Goal: Find specific page/section: Find specific page/section

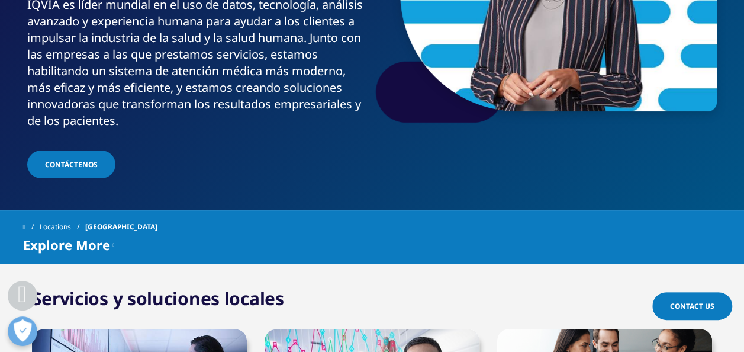
scroll to position [234, 0]
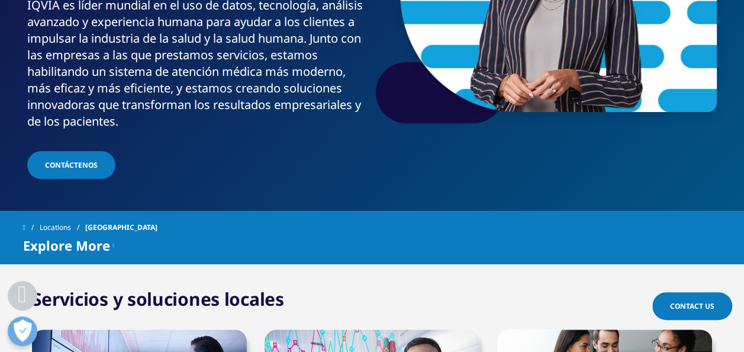
click at [316, 211] on div "Locations Mexico Explore More Aviso Privacidad Solutions" at bounding box center [372, 237] width 744 height 53
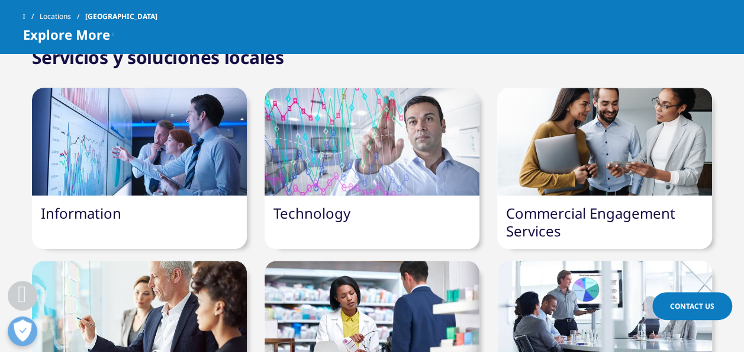
scroll to position [423, 0]
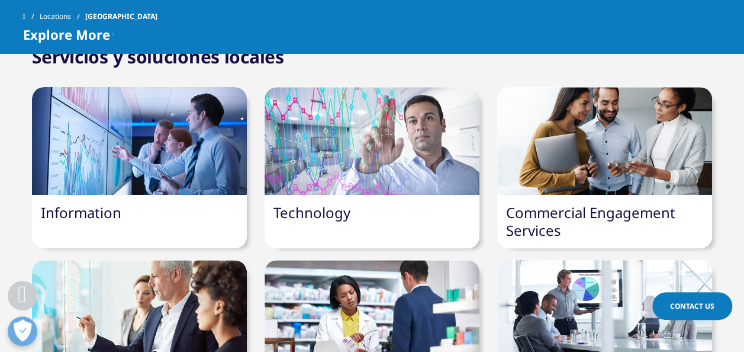
click at [139, 134] on div at bounding box center [139, 141] width 215 height 108
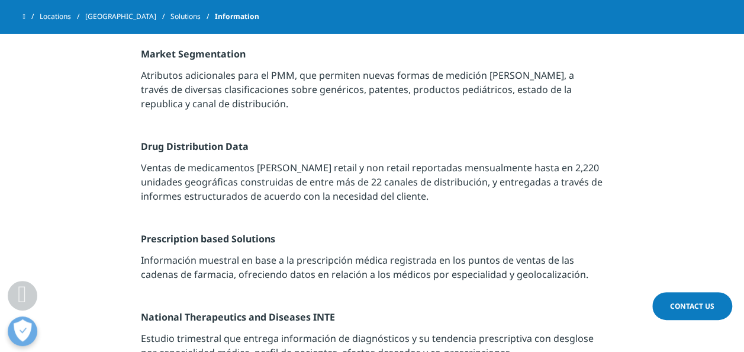
scroll to position [319, 0]
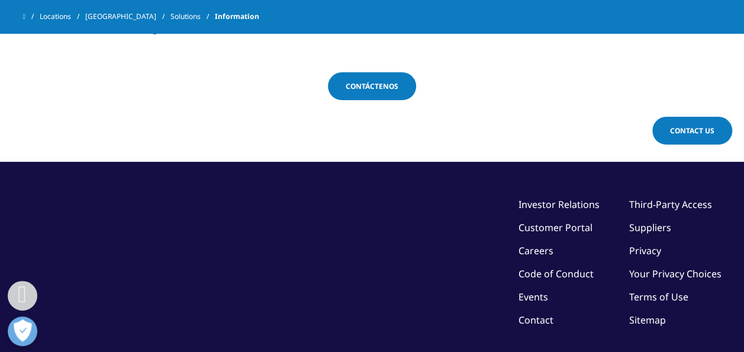
click at [379, 165] on div "©2025 IQVIA Inc, All Rights Reserved. Investor Relations Customer Portal Career…" at bounding box center [372, 282] width 699 height 241
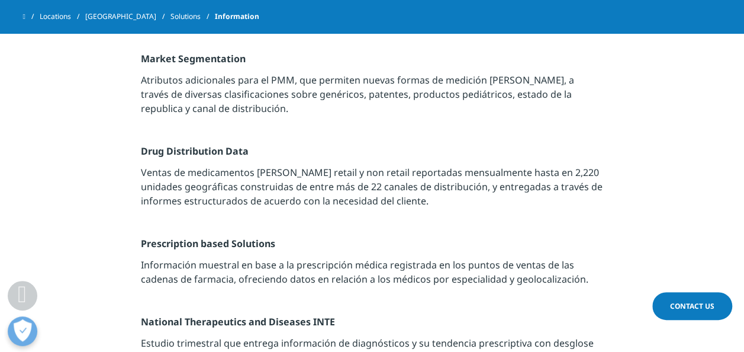
scroll to position [0, 0]
